Goal: Information Seeking & Learning: Find specific fact

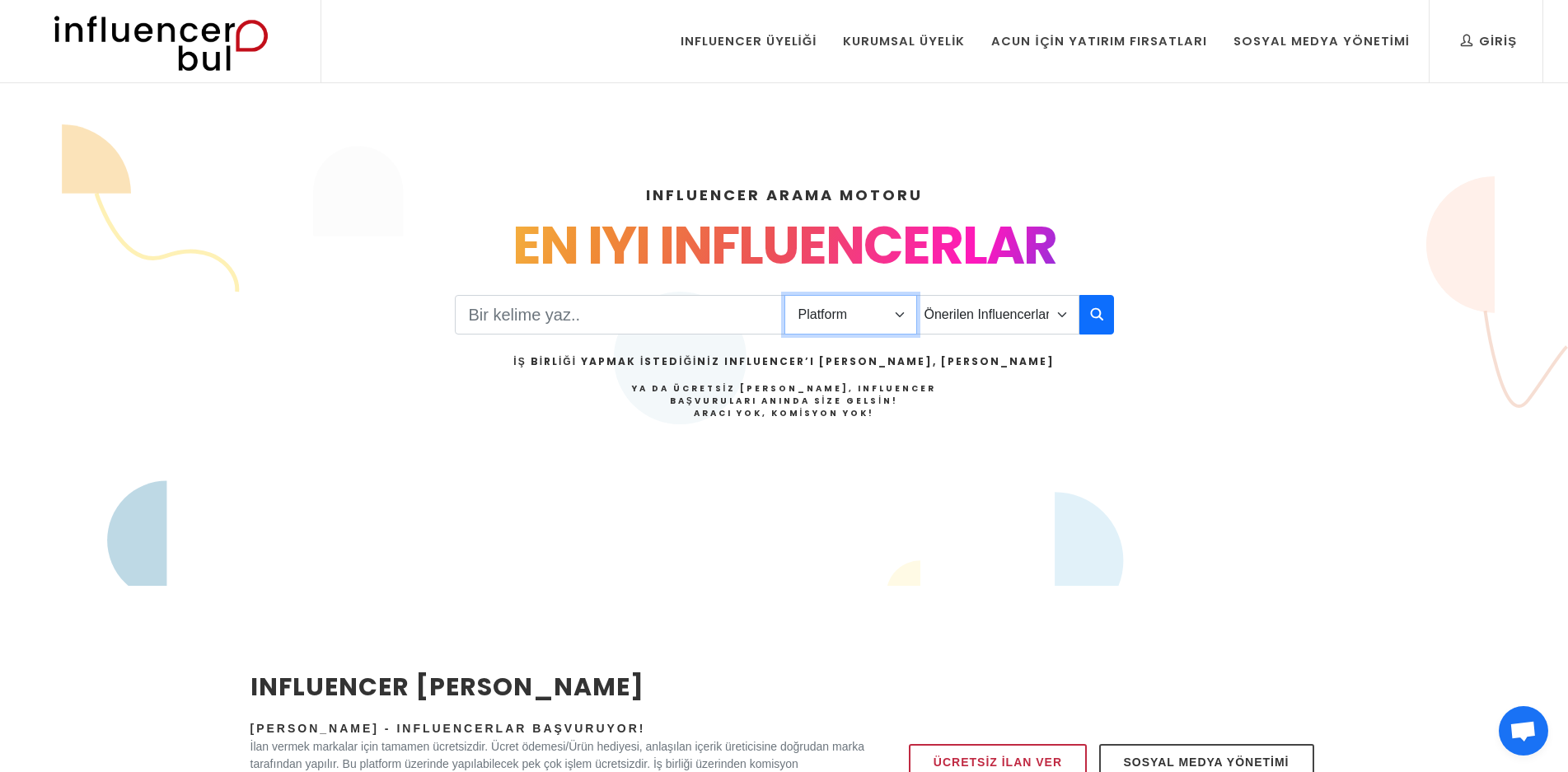
click at [827, 326] on select "Platform Instagram Facebook Youtube Tiktok Twitter Twitch" at bounding box center [850, 315] width 133 height 40
click at [981, 324] on select "Önerilen Influencerlar Aile & Çocuk & Ebeveyn Alışveriş & Giyim & Aksesuar Arab…" at bounding box center [998, 315] width 163 height 40
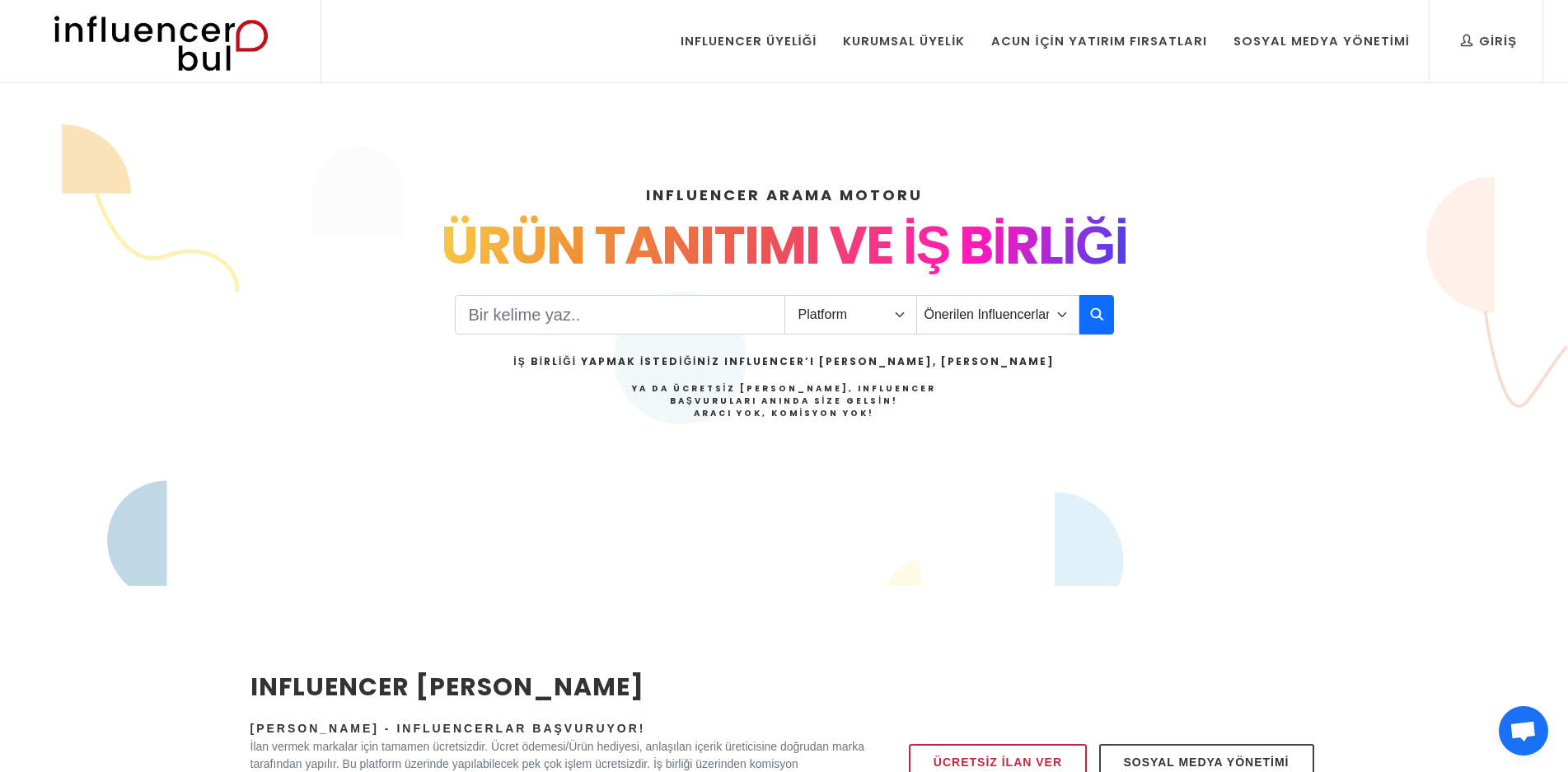
click at [1288, 385] on div "INFLUENCER ARAMA MOTORU INSTAGRAM VE TIKTOK INFLUENCERLARI SOSYAL MEDYA FENOMEN…" at bounding box center [784, 355] width 1088 height 422
click at [689, 312] on input "Search" at bounding box center [620, 315] width 330 height 40
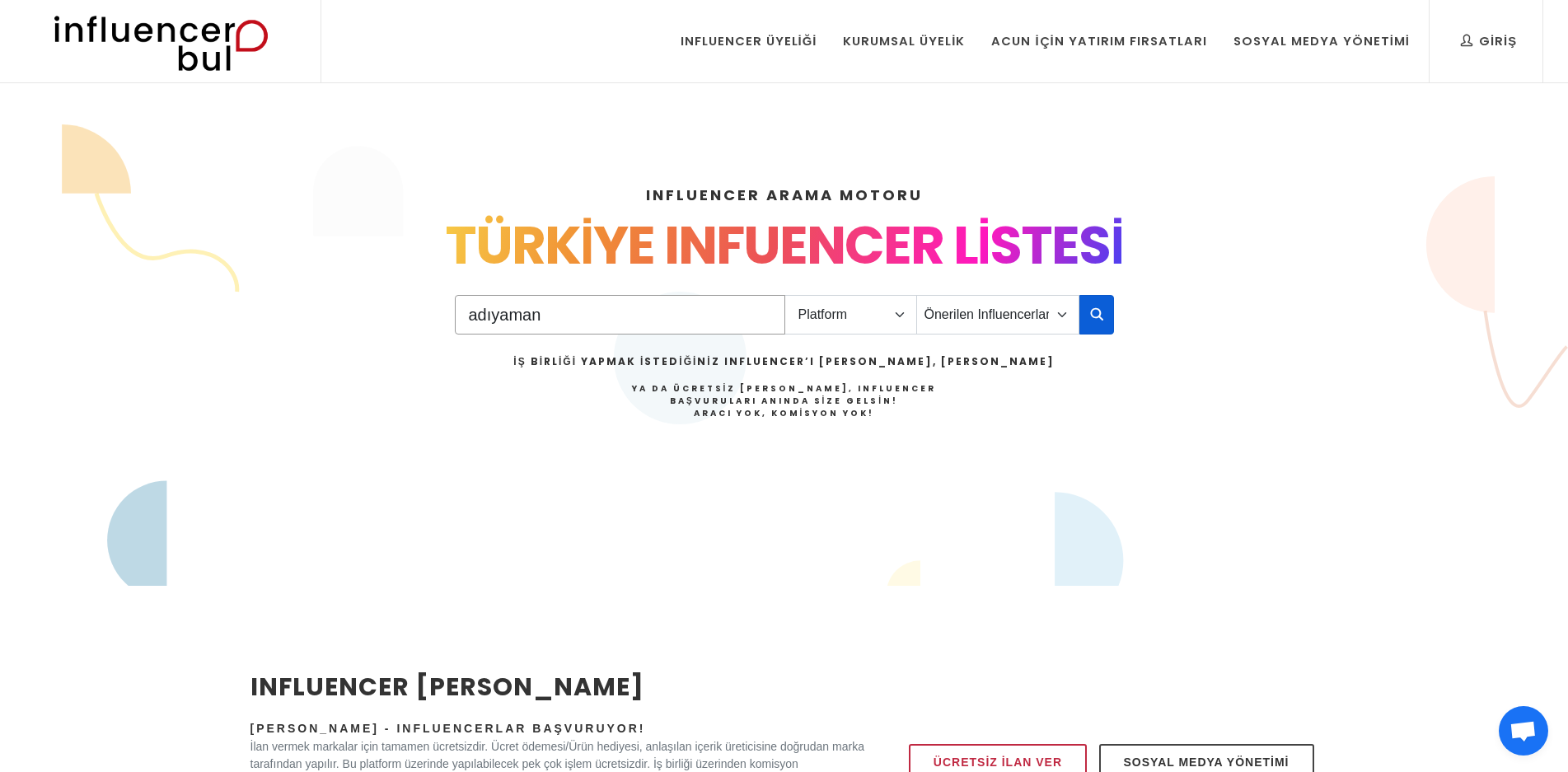
type input "adıyaman"
click at [1099, 314] on icon "button" at bounding box center [1097, 314] width 14 height 19
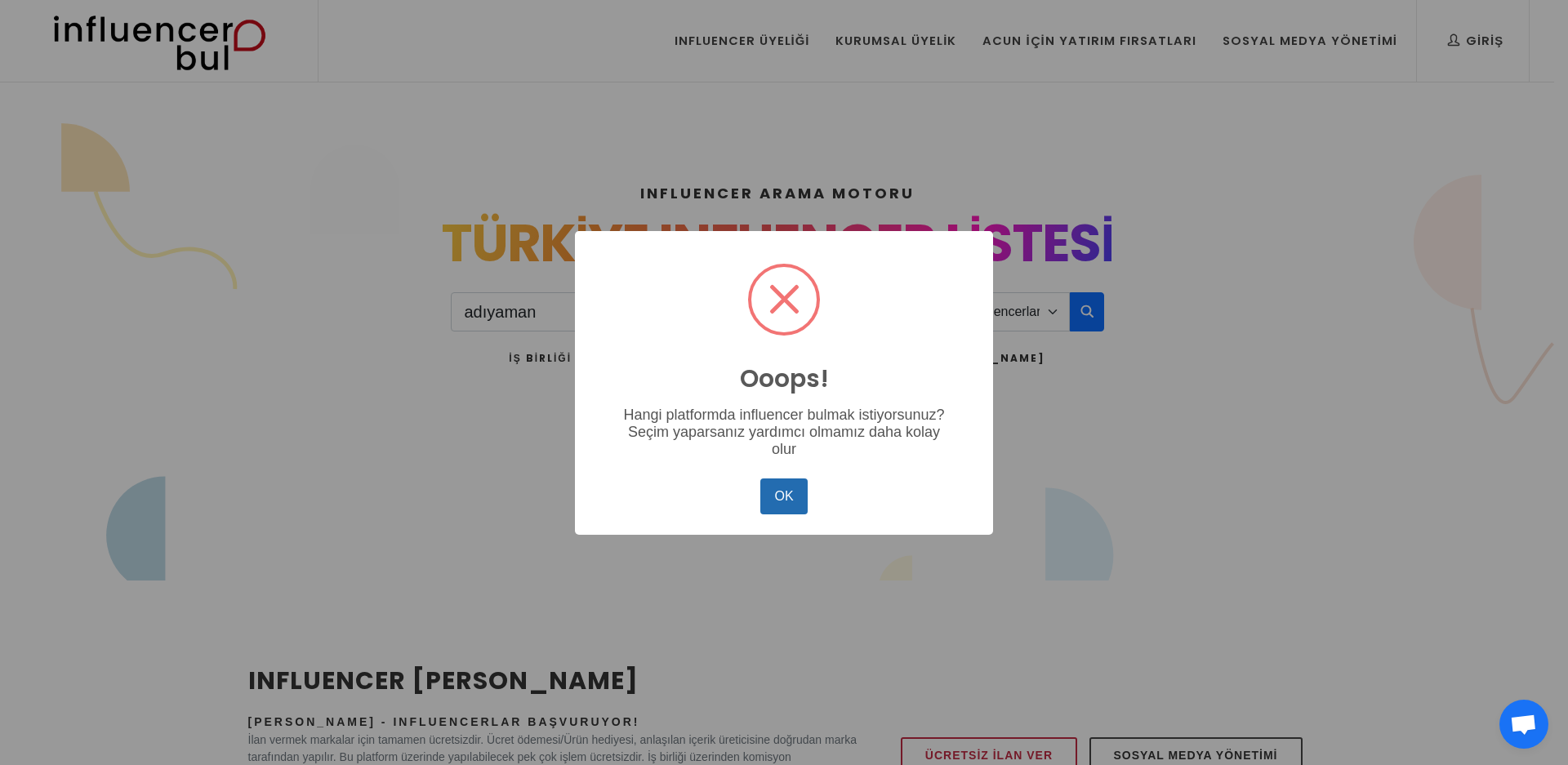
click at [789, 492] on button "OK" at bounding box center [783, 496] width 47 height 36
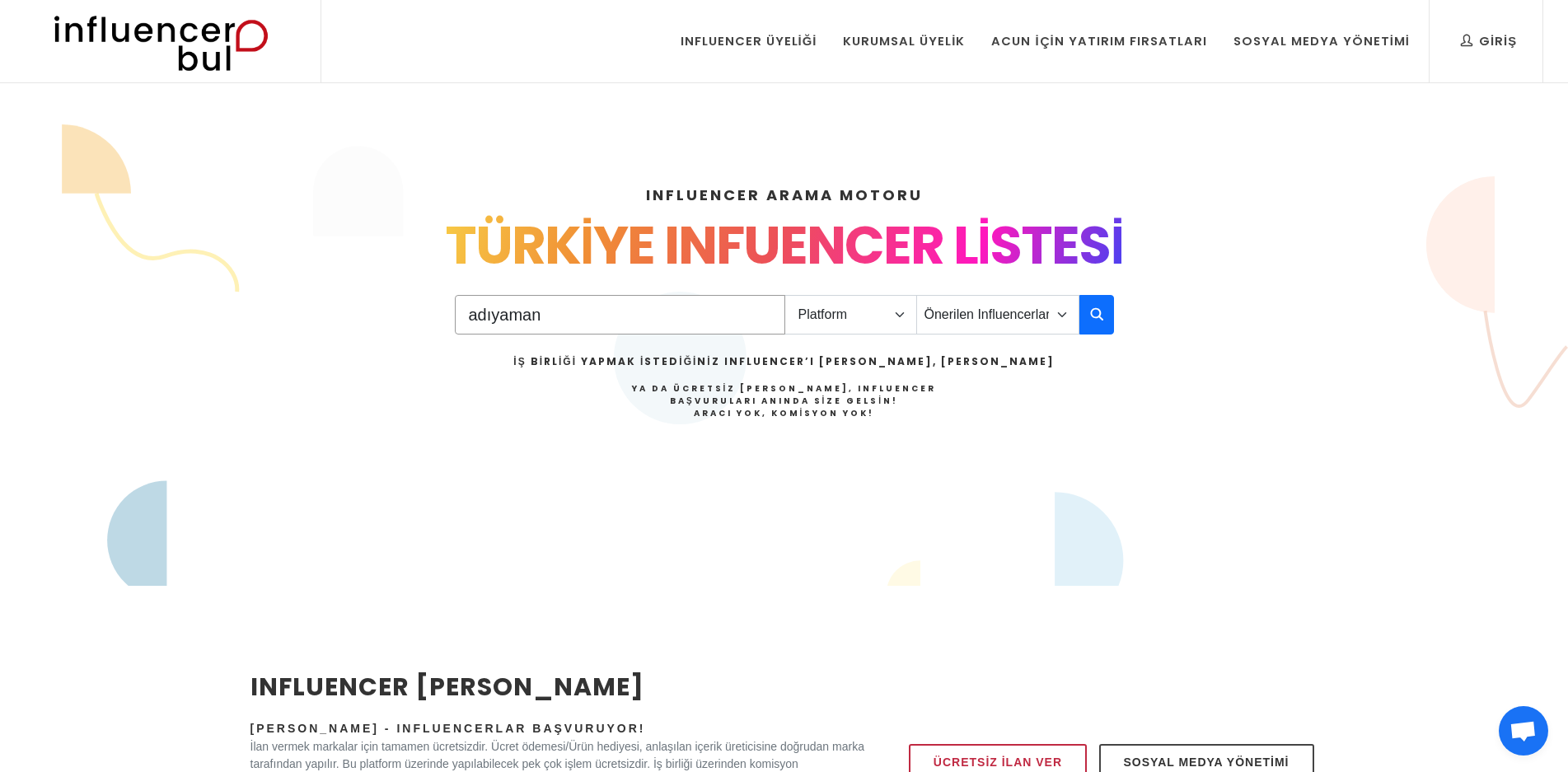
click at [599, 302] on input "adıyaman" at bounding box center [620, 315] width 330 height 40
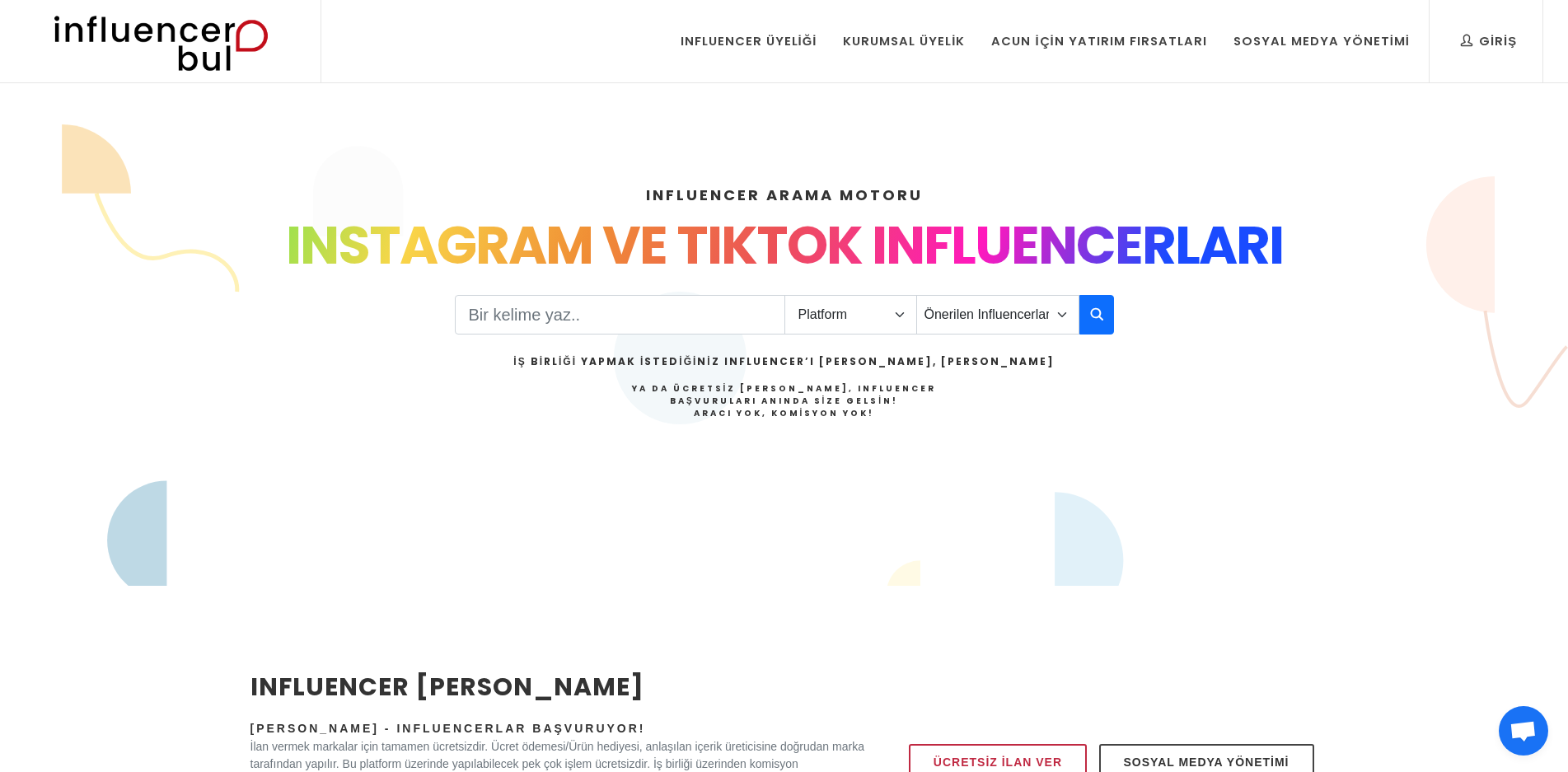
click at [1118, 416] on div "INFLUENCER ARAMA MOTORU INSTAGRAM VE TIKTOK INFLUENCERLARI SOSYAL MEDYA FENOMEN…" at bounding box center [784, 355] width 1088 height 422
click at [1092, 299] on button "button" at bounding box center [1097, 315] width 35 height 40
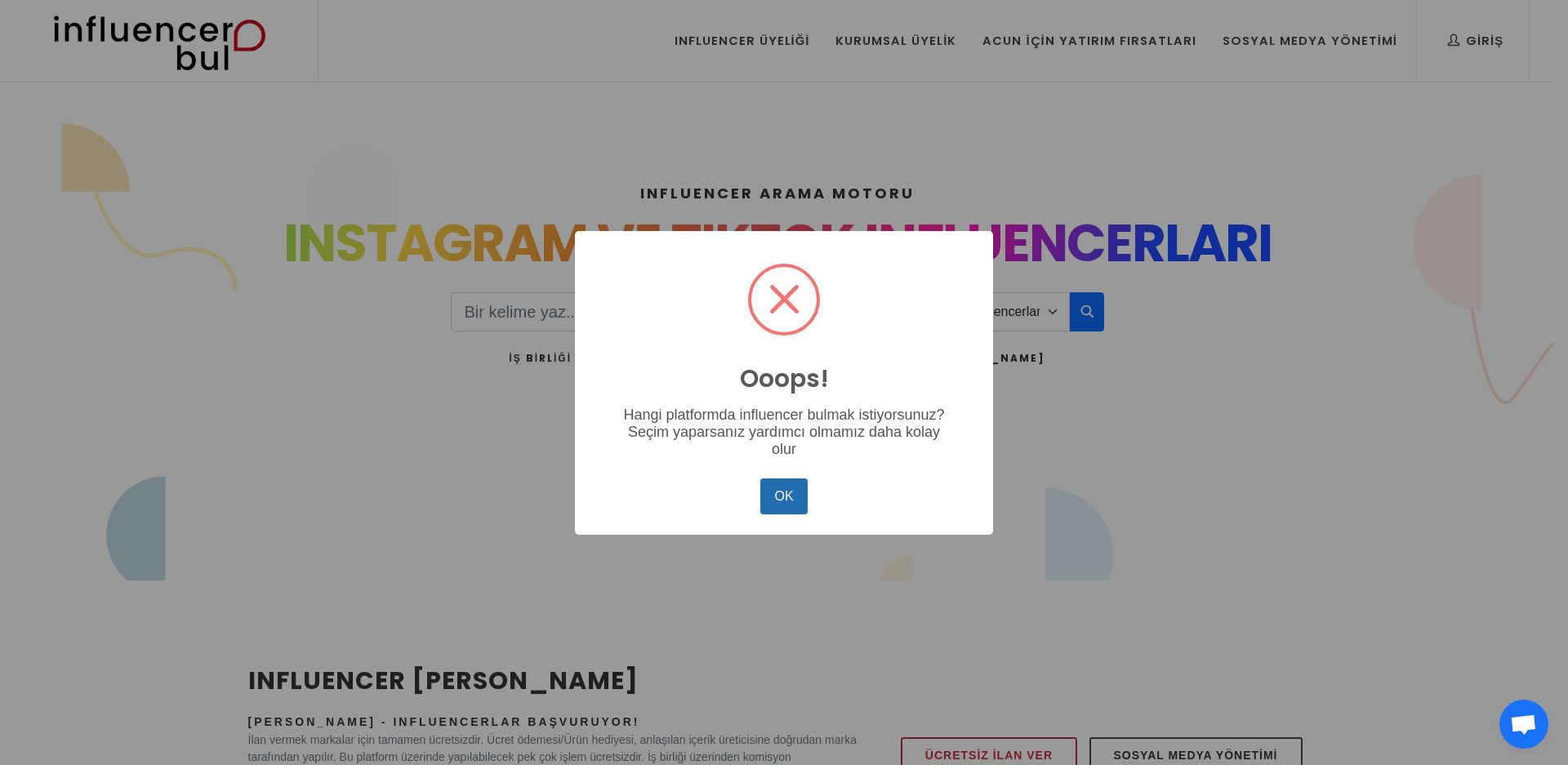
click at [781, 484] on button "OK" at bounding box center [783, 496] width 47 height 36
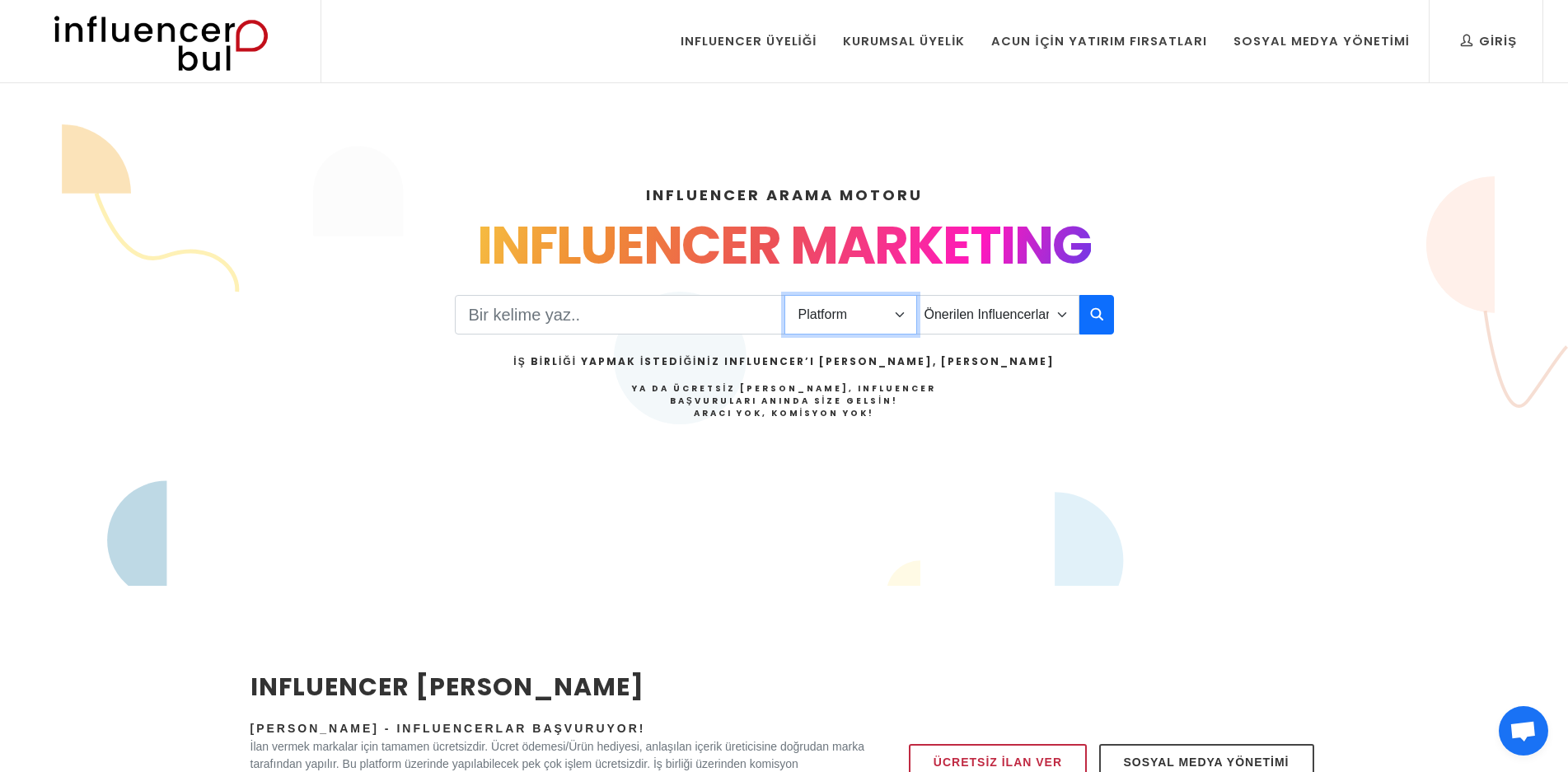
click at [849, 320] on select "Platform Instagram Facebook Youtube Tiktok Twitter Twitch" at bounding box center [850, 315] width 133 height 40
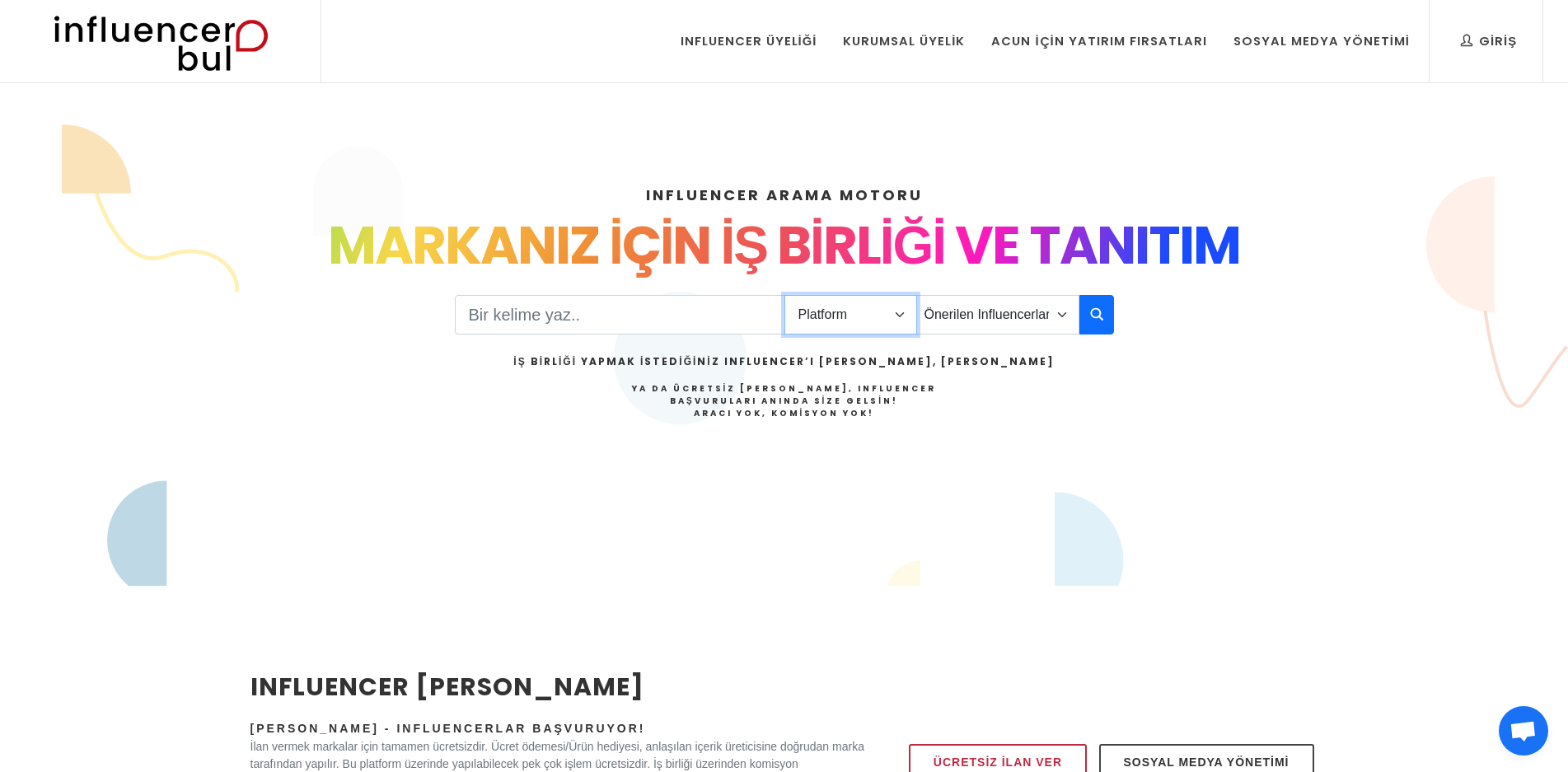
select select "1"
click at [784, 295] on select "Platform Instagram Facebook Youtube Tiktok Twitter Twitch" at bounding box center [850, 315] width 133 height 40
click at [1101, 324] on button "button" at bounding box center [1097, 315] width 35 height 40
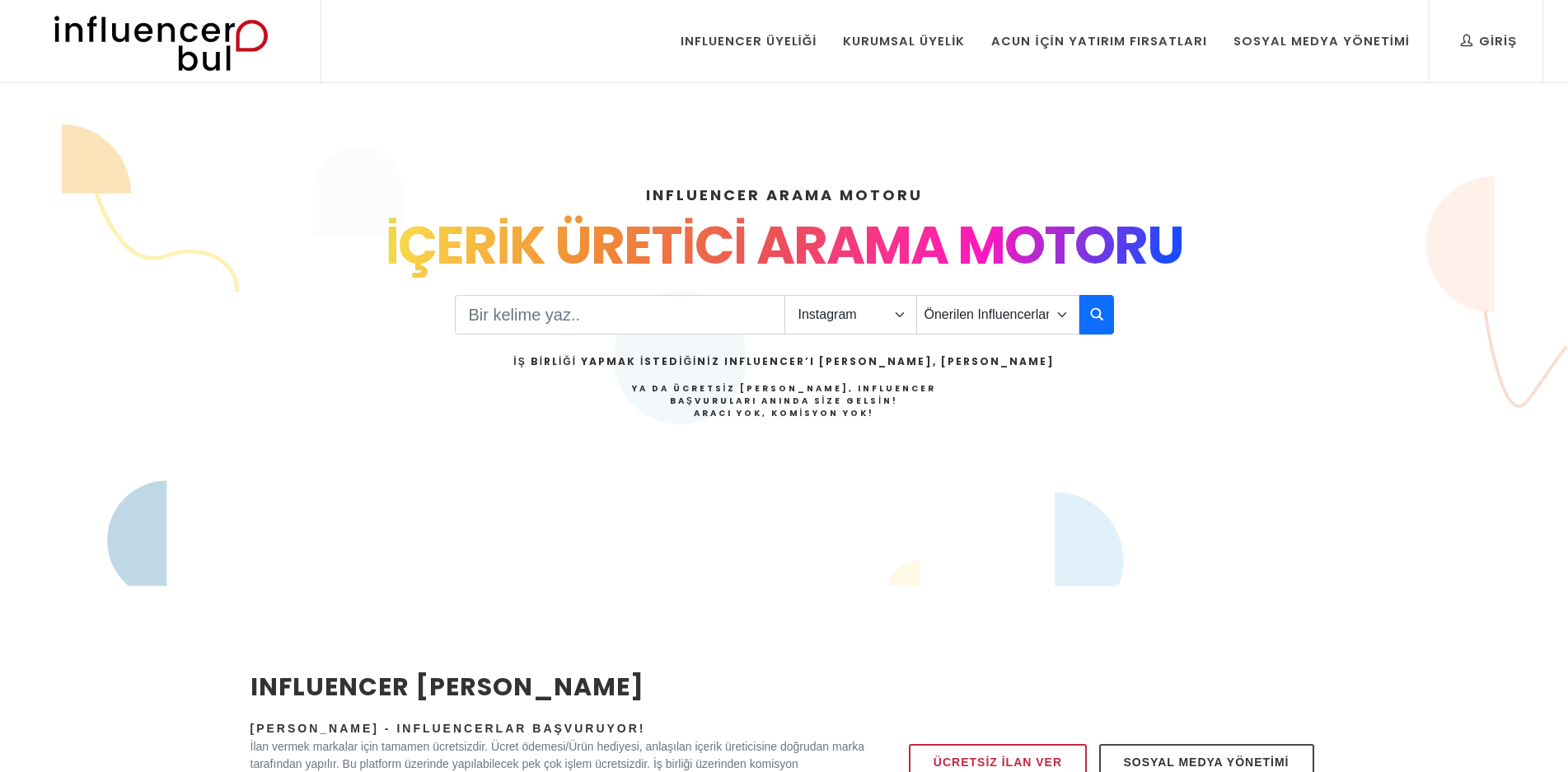
select select "1"
click at [563, 307] on input "Search" at bounding box center [620, 315] width 330 height 40
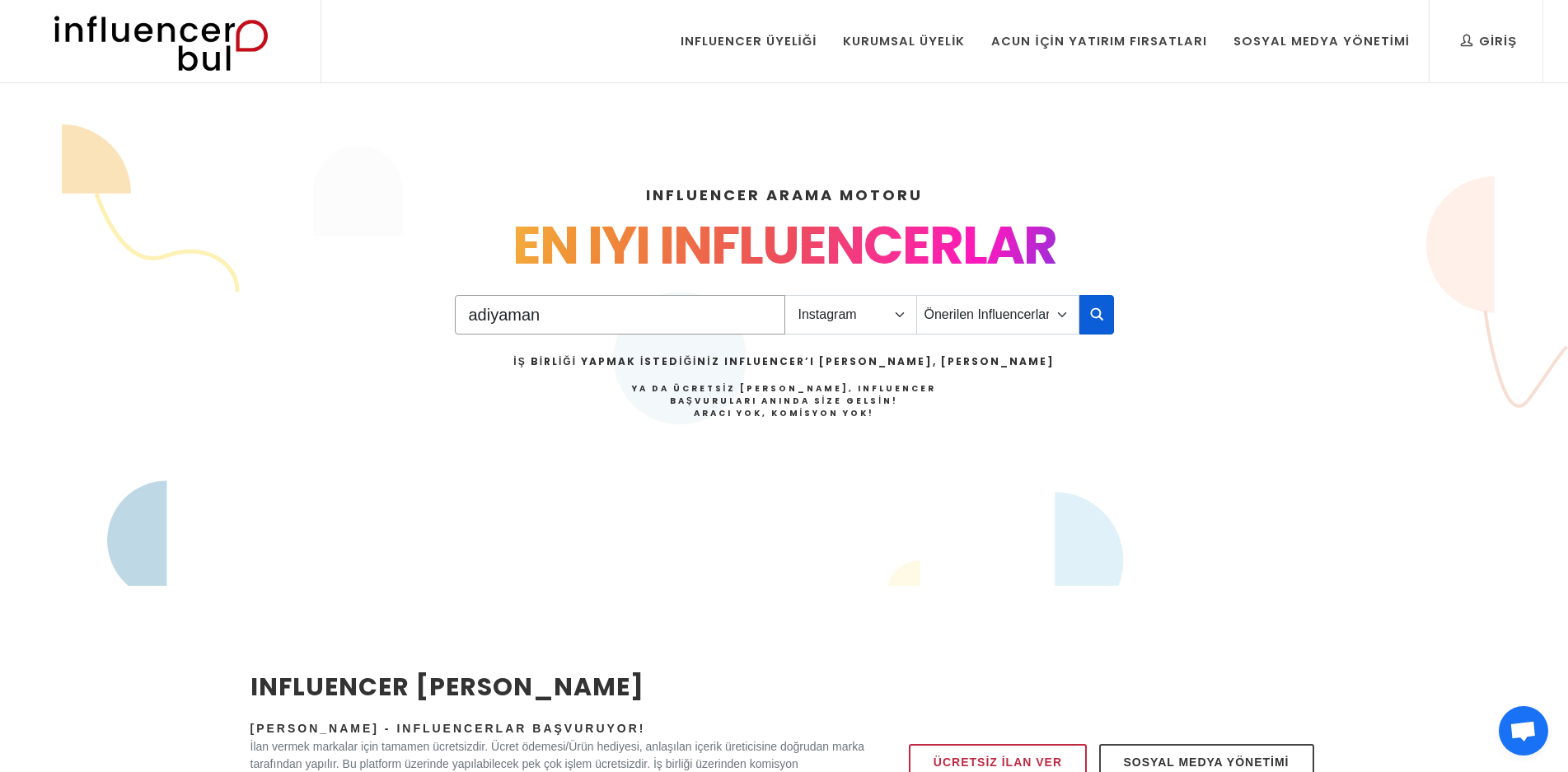
type input "adiyaman"
click at [1100, 318] on icon "button" at bounding box center [1097, 314] width 14 height 19
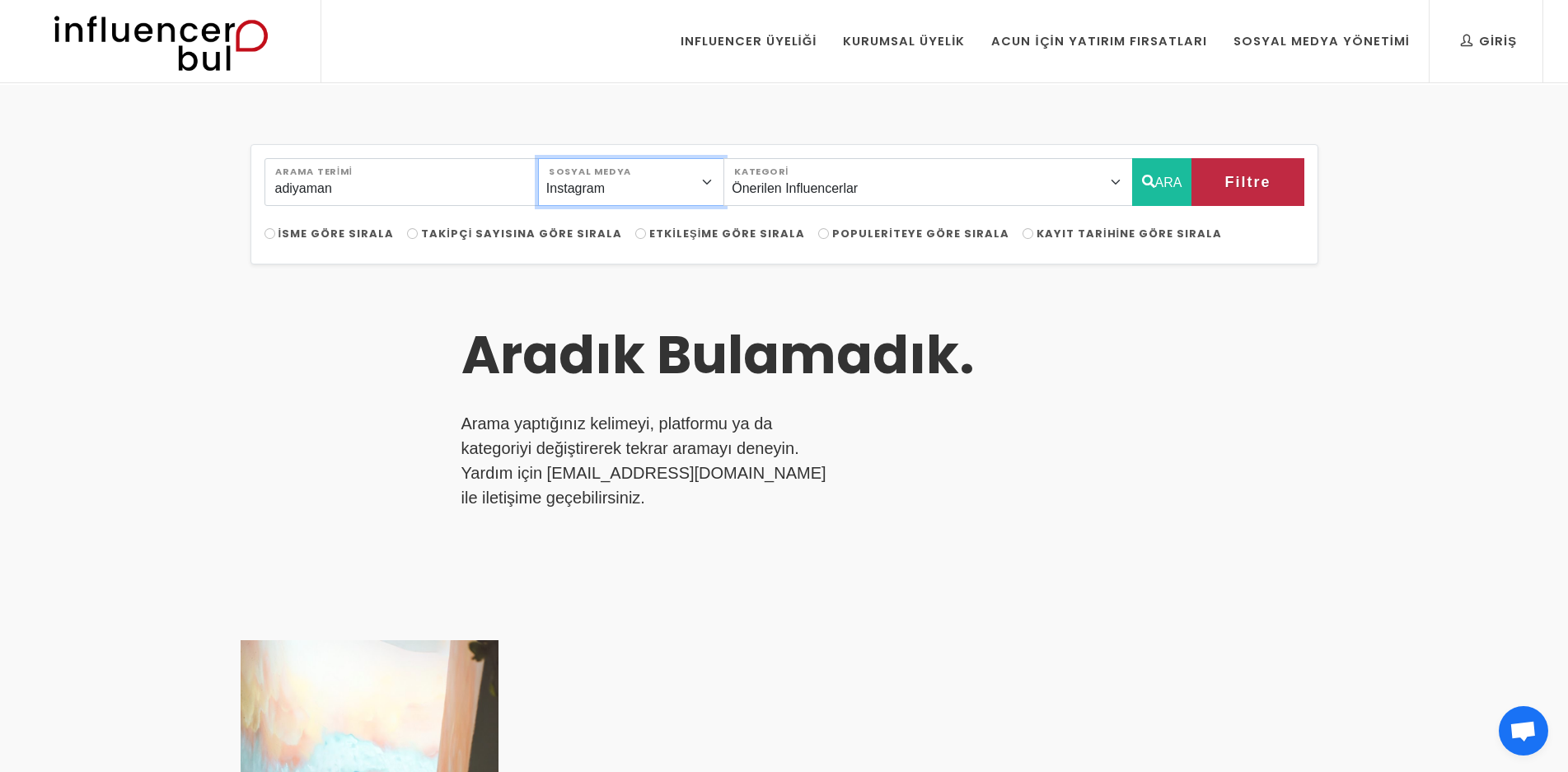
click at [674, 186] on select "Instagram Facebook Youtube Tiktok Twitter Twitch" at bounding box center [631, 181] width 186 height 47
click at [683, 185] on select "Instagram Facebook Youtube Tiktok Twitter Twitch" at bounding box center [631, 181] width 186 height 47
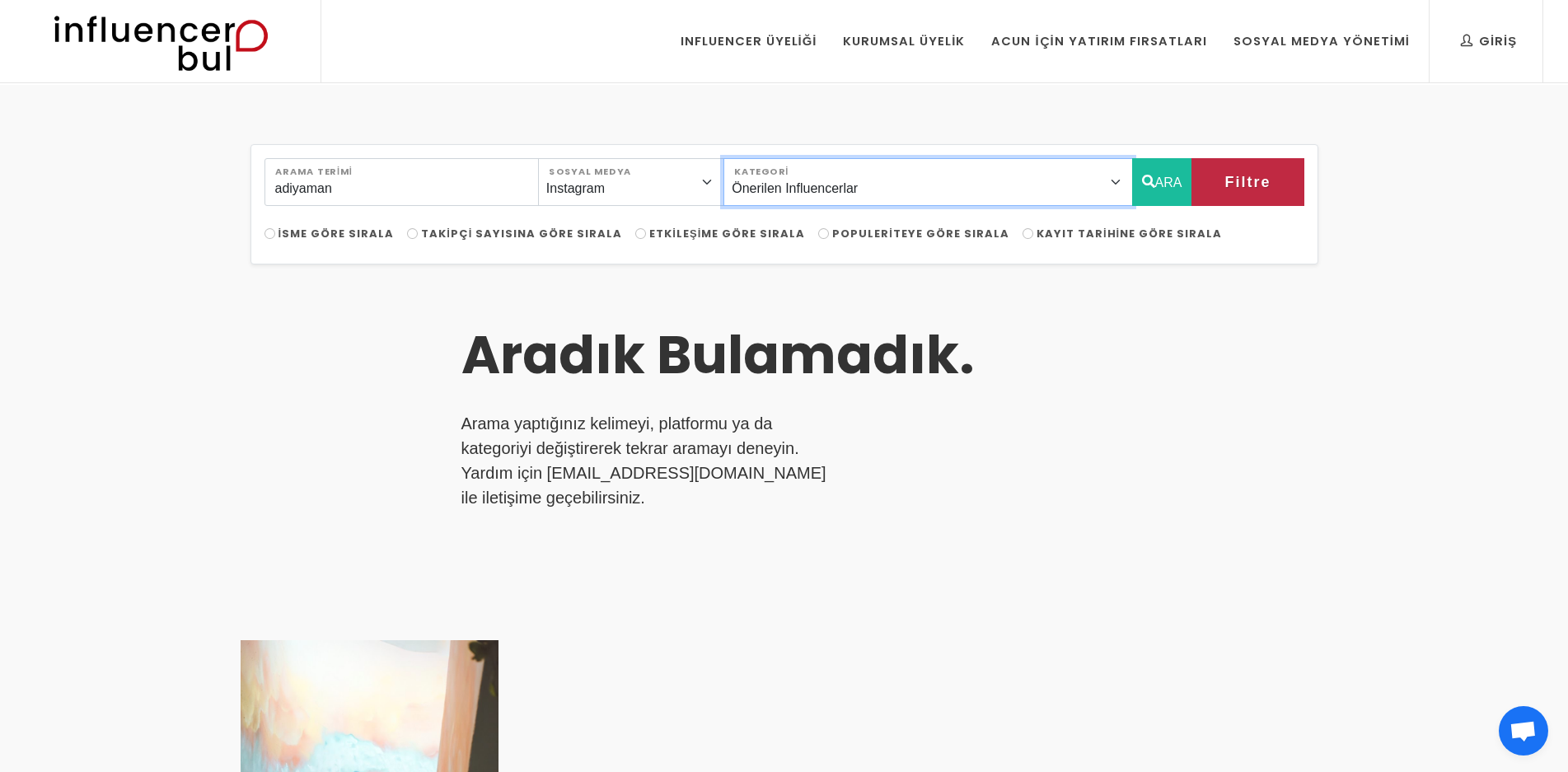
click at [845, 185] on select "Önerilen Influencerlar Aile & Çocuk & Ebeveyn Alışveriş & Giyim & Aksesuar Arab…" at bounding box center [928, 181] width 409 height 47
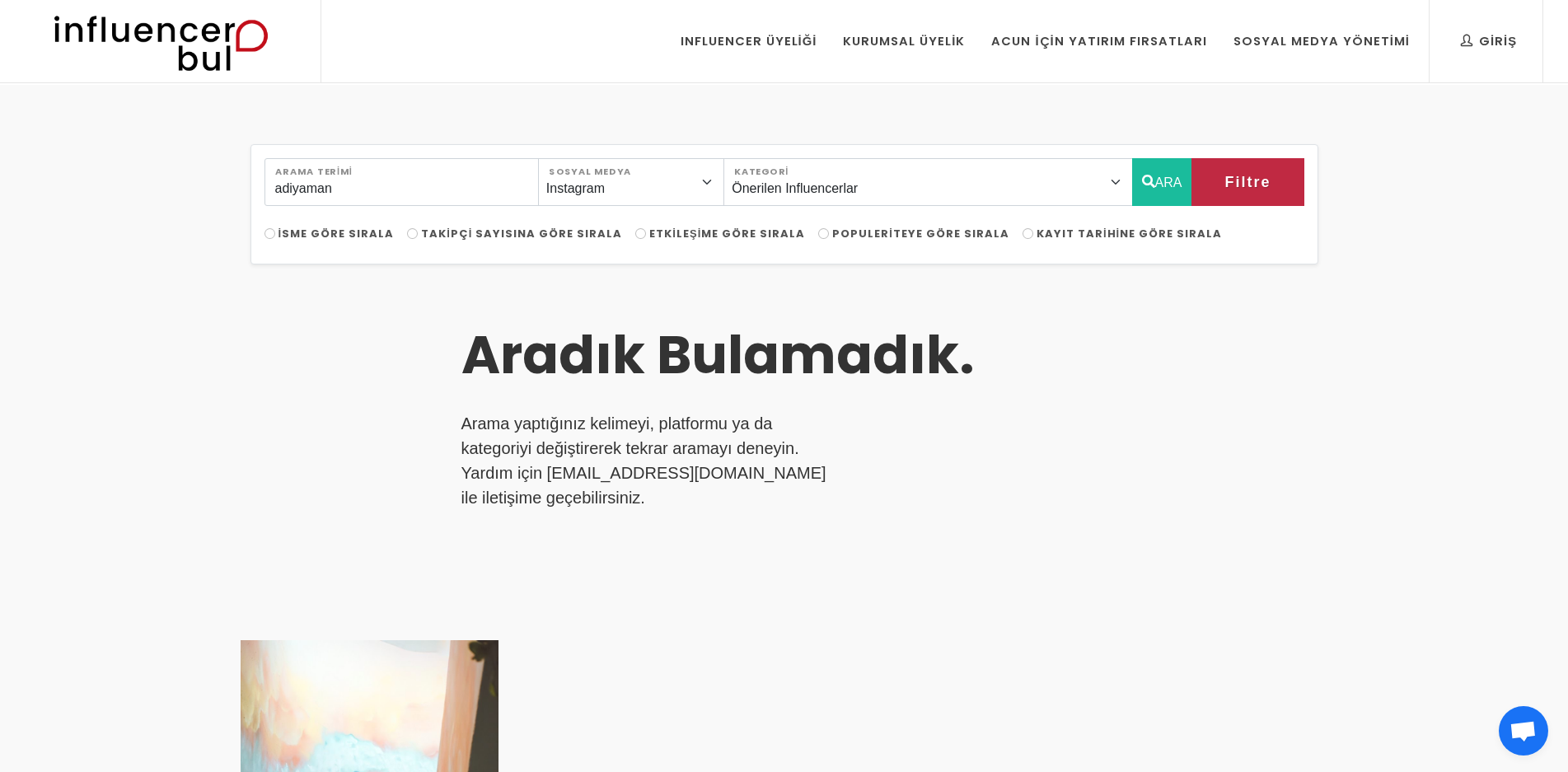
click at [1277, 360] on div "Aradık Bulamadık. Arama yaptığınız kelimeyi, platformu ya da kategoriyi değişti…" at bounding box center [784, 656] width 1088 height 743
click at [449, 182] on input "adiyaman" at bounding box center [401, 181] width 274 height 47
click at [373, 230] on span "İsme Göre Sırala" at bounding box center [337, 233] width 116 height 15
click at [275, 230] on input "İsme Göre Sırala" at bounding box center [269, 233] width 11 height 11
radio input "true"
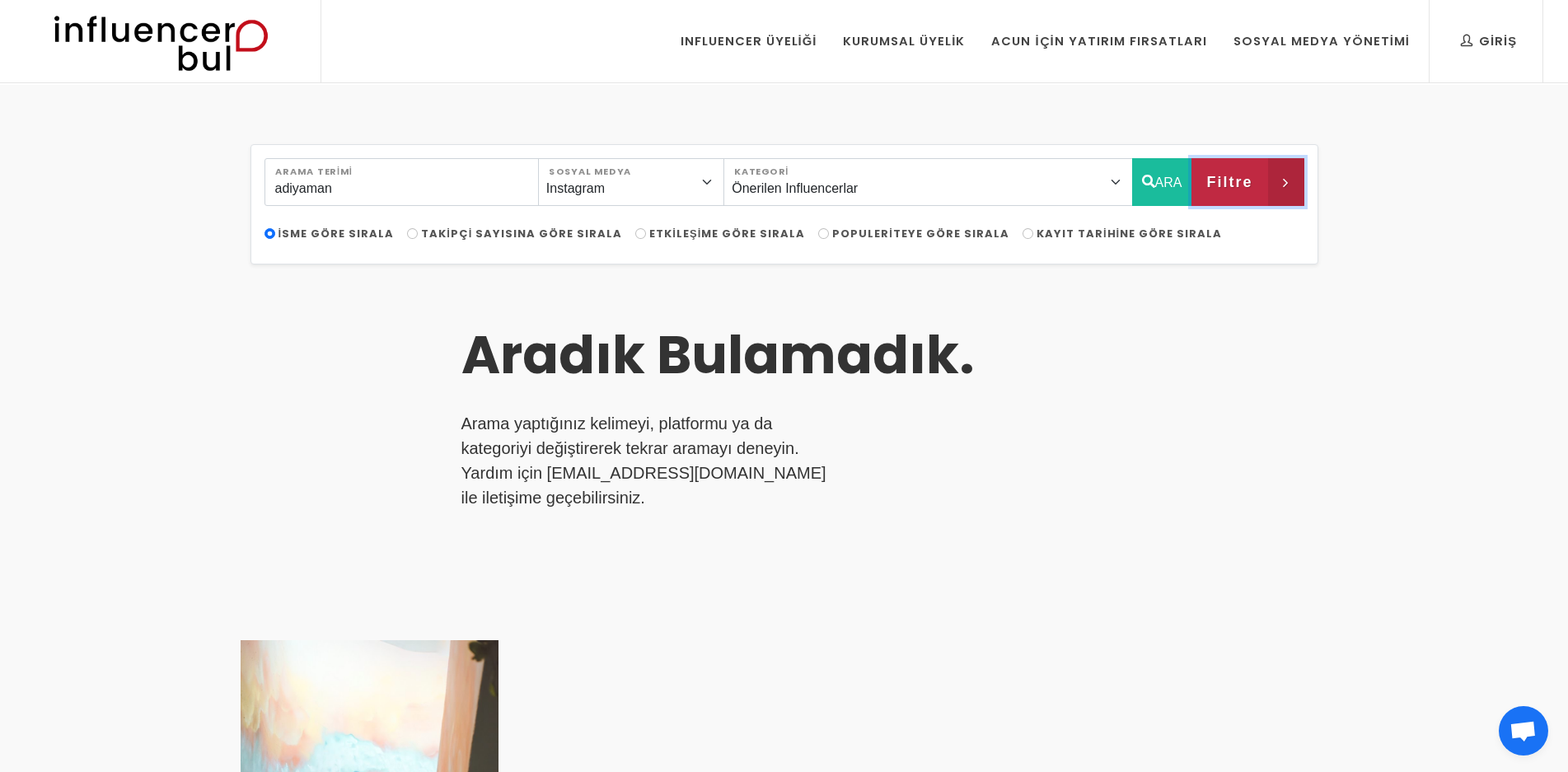
click at [1258, 187] on button "Filtre" at bounding box center [1247, 181] width 112 height 47
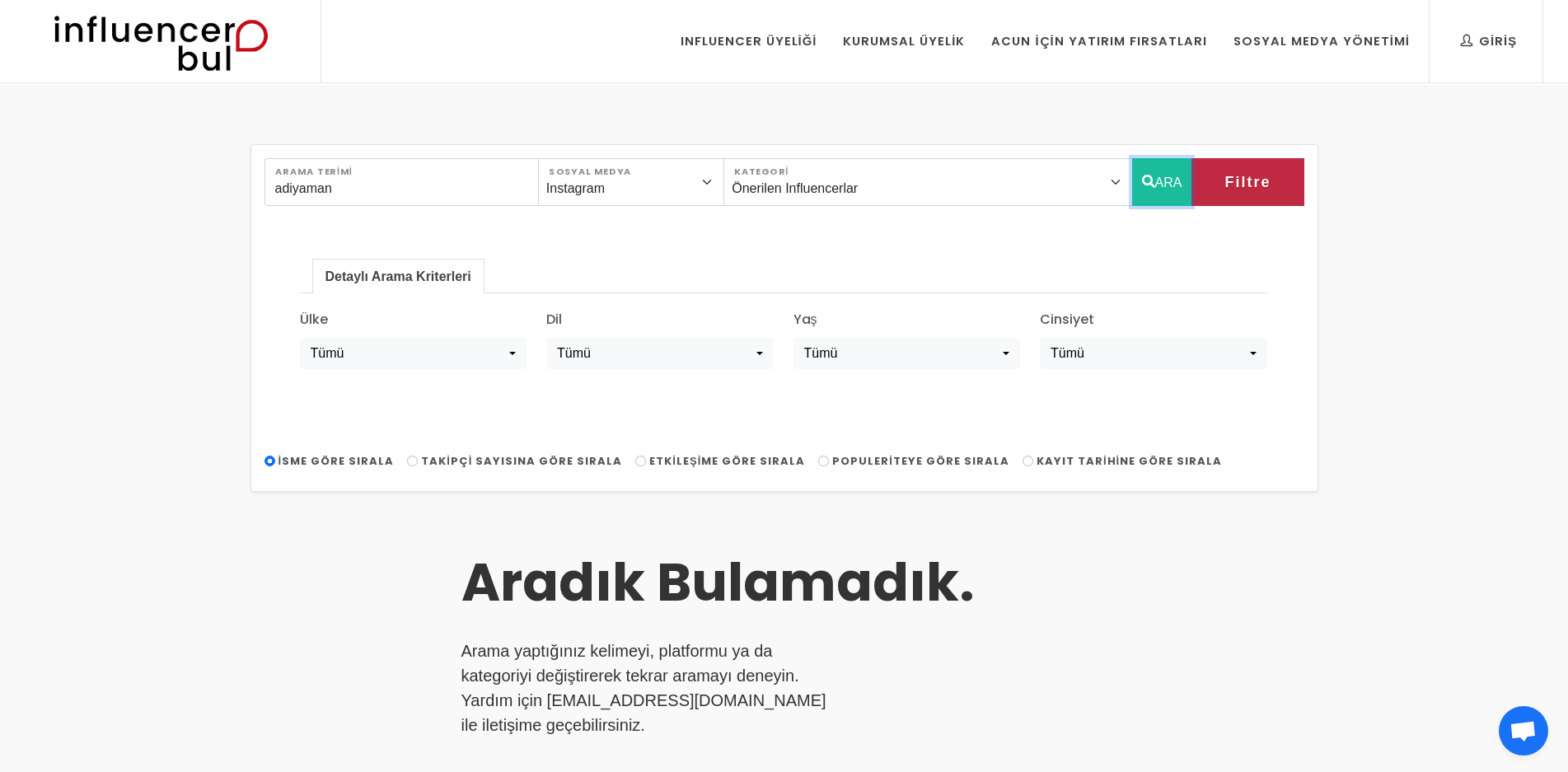
click at [1180, 175] on button "ARA" at bounding box center [1162, 181] width 60 height 47
click at [1148, 191] on button "ARA" at bounding box center [1162, 181] width 60 height 47
click at [462, 278] on link "Detaylı Arama Kriterleri" at bounding box center [398, 277] width 170 height 33
click at [374, 200] on input "adiyaman" at bounding box center [401, 181] width 274 height 47
click at [375, 200] on input "adiyaman" at bounding box center [401, 181] width 274 height 47
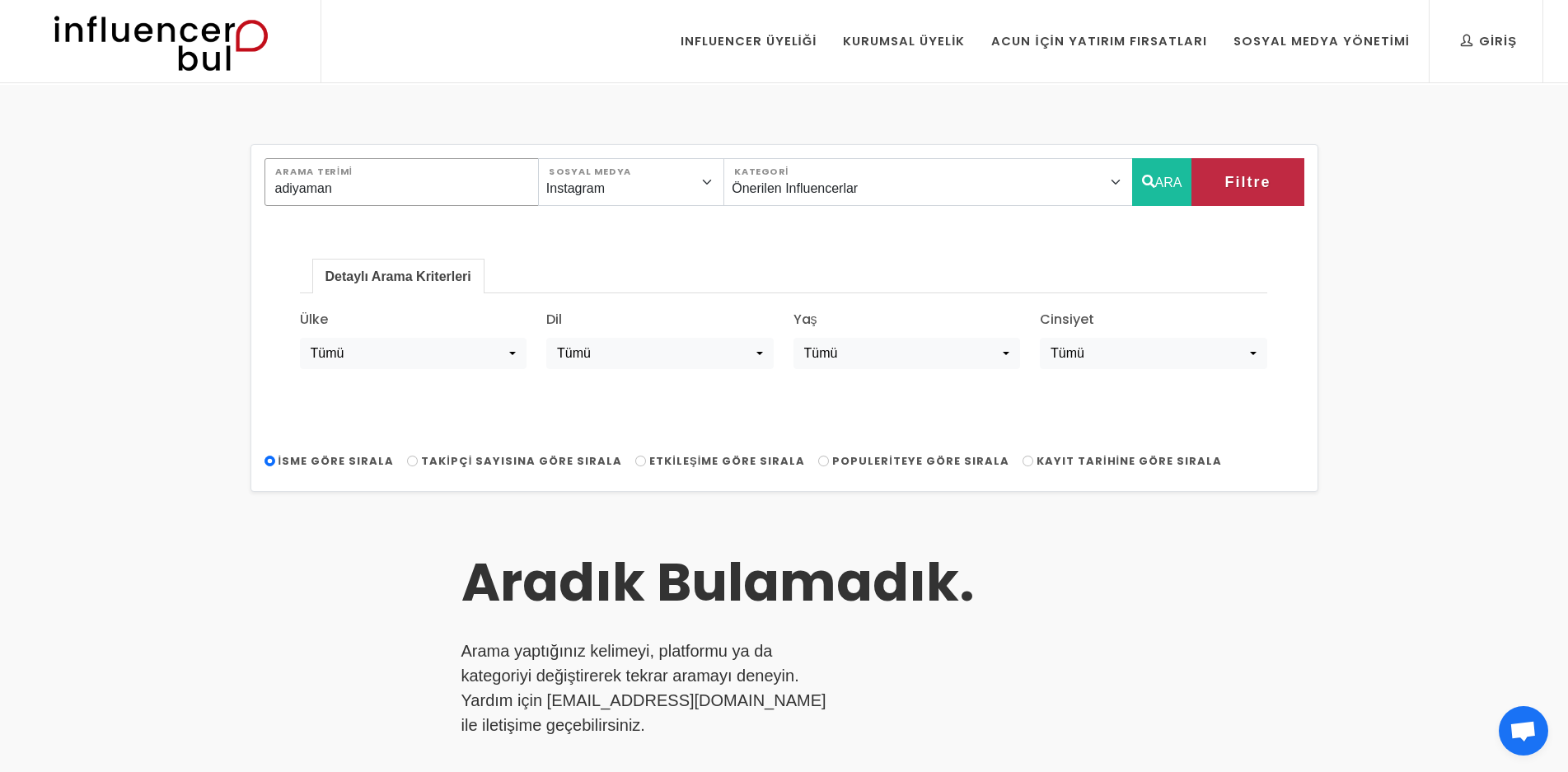
click at [375, 200] on input "adiyaman" at bounding box center [401, 181] width 274 height 47
type input "perre"
click at [1149, 181] on icon "button" at bounding box center [1149, 181] width 14 height 19
